Goal: Find specific page/section: Find specific page/section

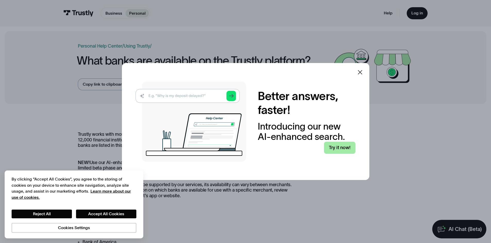
click at [350, 150] on link "Try it now!" at bounding box center [339, 148] width 31 height 12
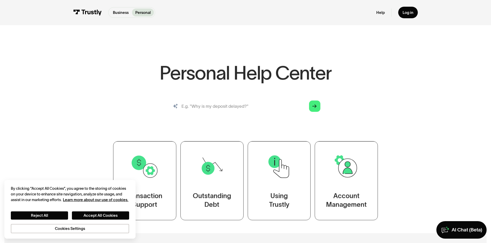
click at [203, 103] on input "search" at bounding box center [245, 107] width 158 height 18
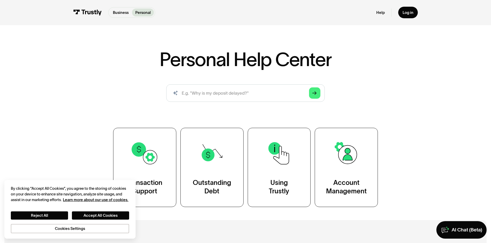
scroll to position [26, 0]
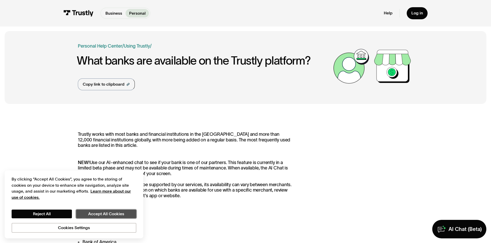
click at [96, 214] on button "Accept All Cookies" at bounding box center [106, 214] width 60 height 9
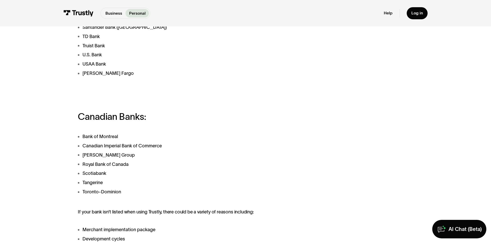
scroll to position [315, 0]
